Goal: Information Seeking & Learning: Learn about a topic

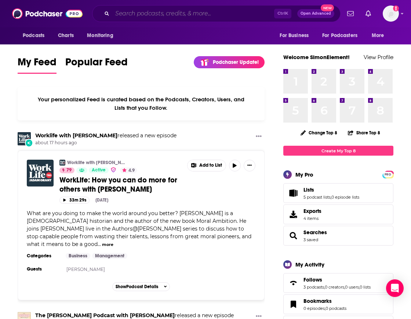
click at [150, 17] on input "Search podcasts, credits, & more..." at bounding box center [193, 14] width 162 height 12
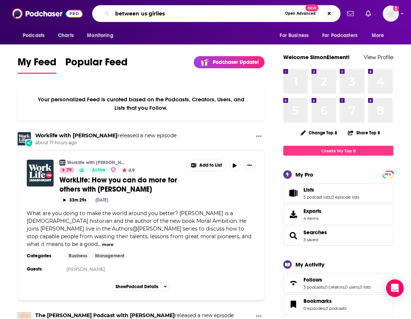
type input "between us girlies"
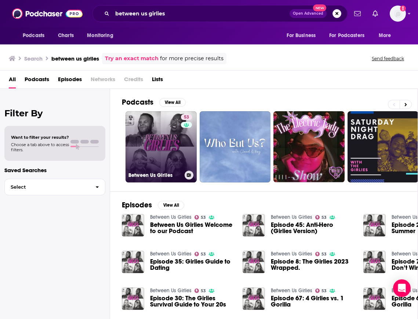
click at [160, 152] on link "53 Between Us Girlies" at bounding box center [161, 146] width 71 height 71
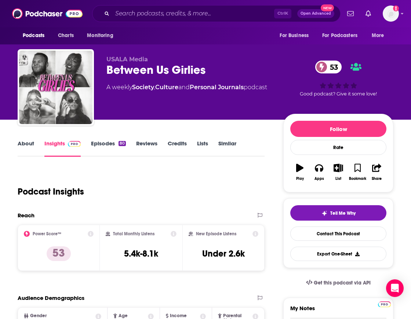
click at [116, 191] on div "Podcast Insights" at bounding box center [138, 186] width 241 height 37
click at [121, 142] on div "80" at bounding box center [122, 143] width 7 height 5
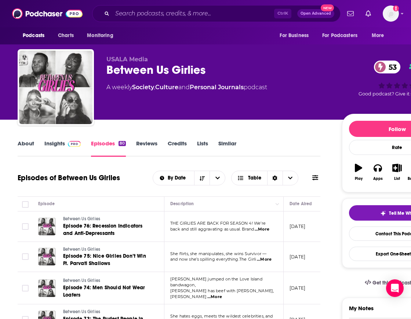
click at [204, 229] on span "back and still aggravating as usual. Brand" at bounding box center [212, 228] width 84 height 5
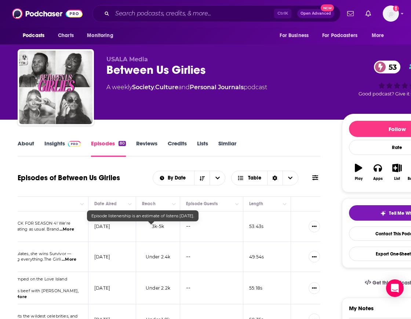
scroll to position [0, 202]
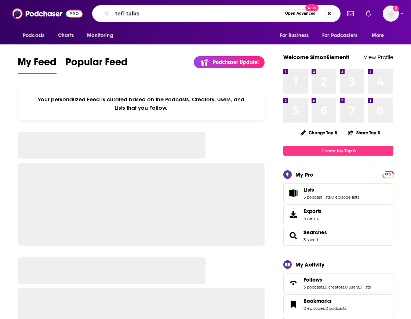
type input "tefi talks"
type input "therapuss"
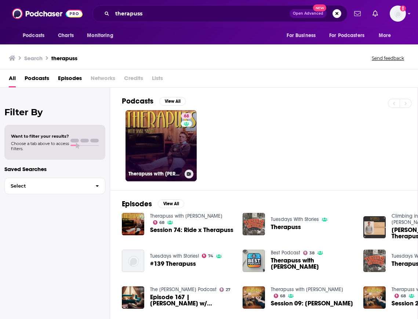
click at [146, 148] on link "68 Therapuss with Jake Shane" at bounding box center [161, 145] width 71 height 71
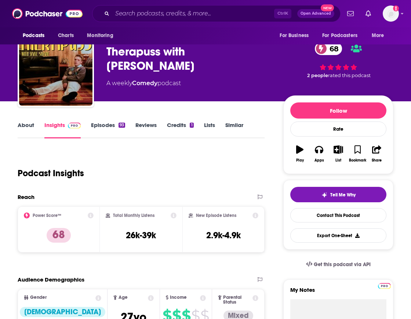
scroll to position [37, 0]
